Goal: Information Seeking & Learning: Learn about a topic

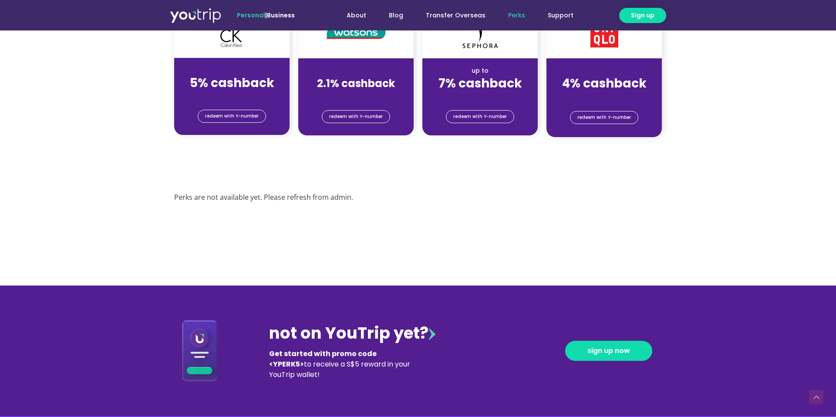
click at [192, 199] on div "Perks are not available yet. Please refresh from admin." at bounding box center [417, 197] width 487 height 13
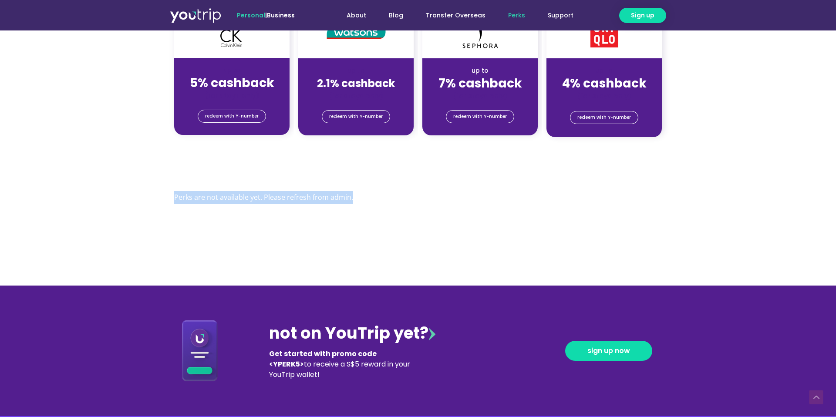
click at [192, 199] on div "Perks are not available yet. Please refresh from admin." at bounding box center [417, 197] width 487 height 13
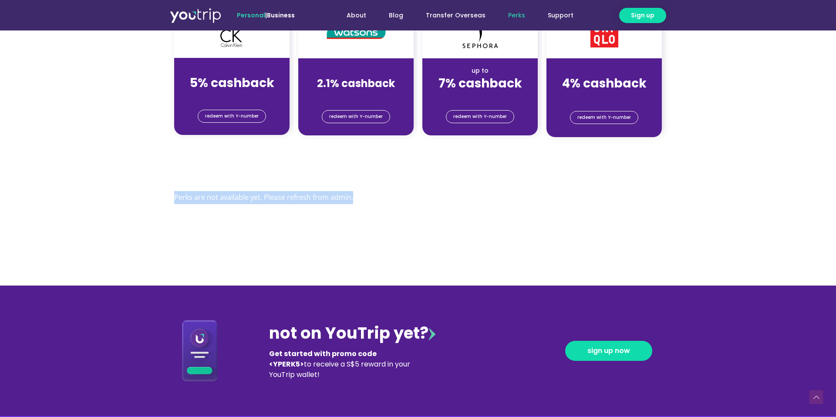
click at [192, 199] on div "Perks are not available yet. Please refresh from admin." at bounding box center [417, 197] width 487 height 13
